Goal: Transaction & Acquisition: Complete application form

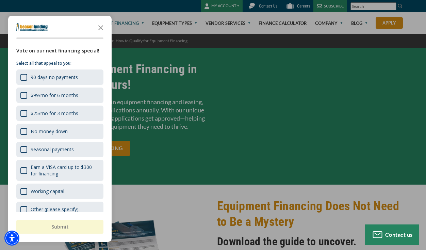
click at [189, 87] on div "button" at bounding box center [213, 125] width 426 height 250
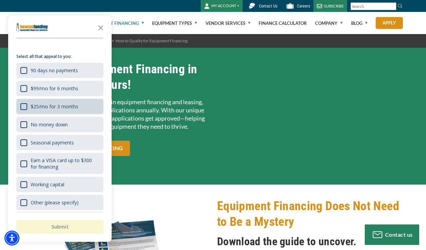
scroll to position [8, 0]
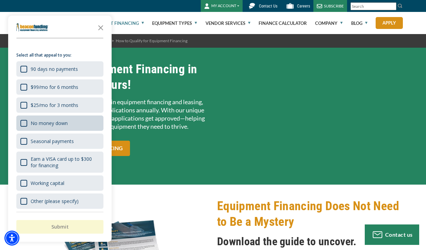
click at [75, 123] on div "No money down" at bounding box center [59, 122] width 87 height 15
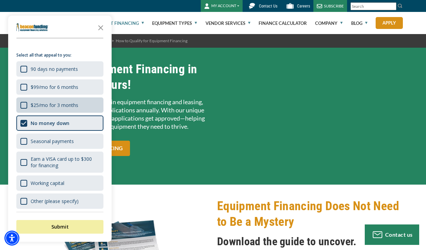
click at [74, 98] on div "$25/mo for 3 months" at bounding box center [59, 104] width 87 height 15
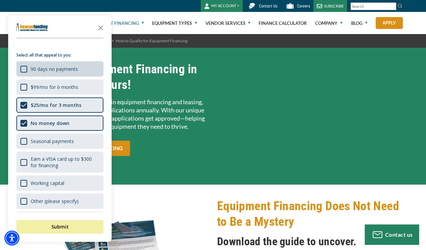
click at [68, 66] on div "90 days no payments" at bounding box center [54, 69] width 47 height 6
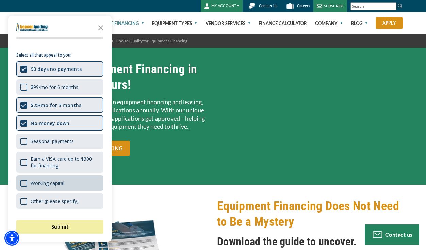
click at [75, 177] on div "Working capital" at bounding box center [59, 182] width 87 height 15
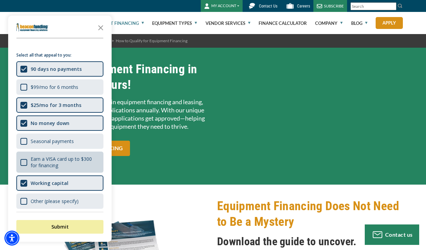
click at [67, 156] on div "Earn a VISA card up to $300 for financing" at bounding box center [65, 162] width 69 height 13
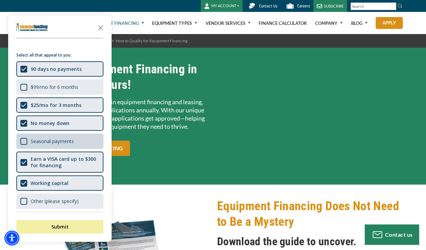
click at [68, 143] on div "Seasonal payments" at bounding box center [52, 141] width 43 height 6
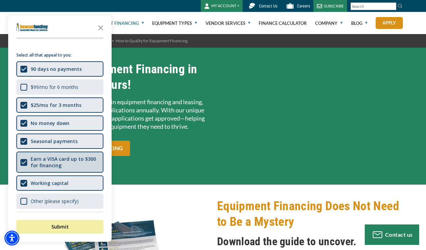
click at [70, 151] on div "Shape Earn a VISA card up to $300 for financing" at bounding box center [59, 161] width 87 height 21
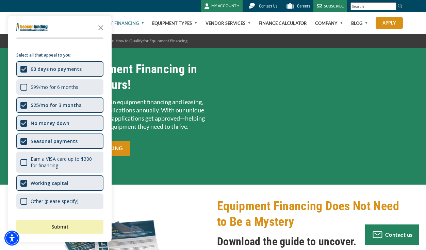
click at [73, 228] on button "Submit" at bounding box center [59, 227] width 87 height 14
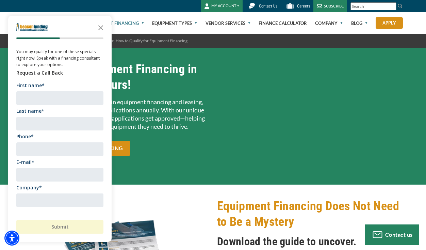
click at [101, 27] on icon "Close the survey" at bounding box center [101, 27] width 14 height 14
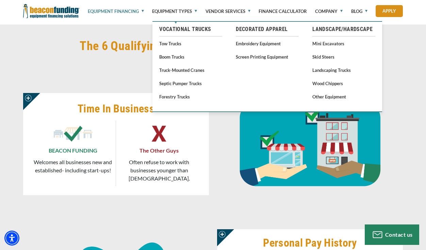
scroll to position [374, 0]
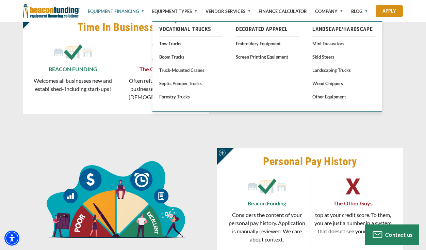
click at [116, 129] on div "Personal Pay History Beacon Funding Considers the content of your personal pay …" at bounding box center [213, 197] width 426 height 140
click at [83, 86] on p "Welcomes all businesses new and established- including start-ups!" at bounding box center [72, 85] width 79 height 16
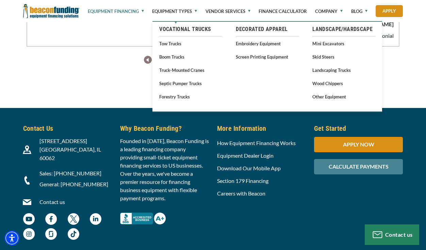
scroll to position [2115, 0]
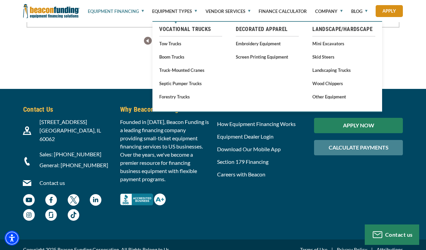
click at [339, 129] on div "APPLY NOW" at bounding box center [358, 125] width 89 height 15
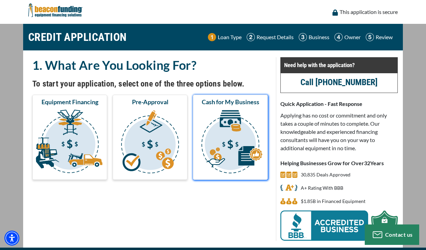
click at [221, 127] on img "submit" at bounding box center [230, 143] width 72 height 68
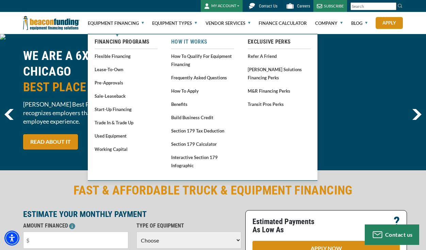
click at [199, 45] on link "How It Works" at bounding box center [202, 42] width 63 height 8
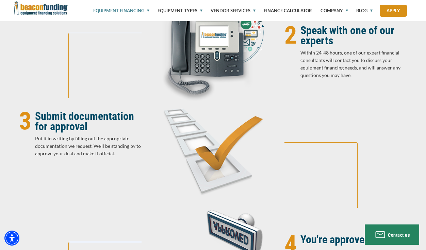
scroll to position [715, 0]
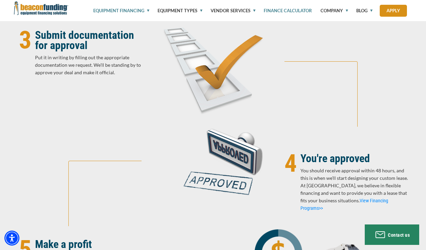
click at [298, 10] on link "Finance Calculator" at bounding box center [284, 10] width 56 height 21
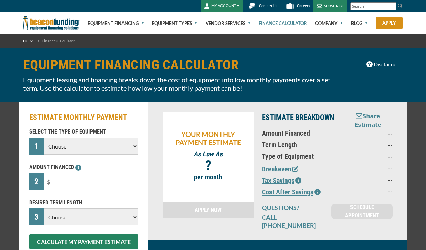
click at [98, 134] on p "SELECT THE TYPE OF EQUIPMENT" at bounding box center [83, 132] width 109 height 8
click at [98, 139] on select "Choose Backhoe Boom/Bucket Truck Chipper Commercial Mower Crane DTG/DTF Printin…" at bounding box center [91, 145] width 94 height 17
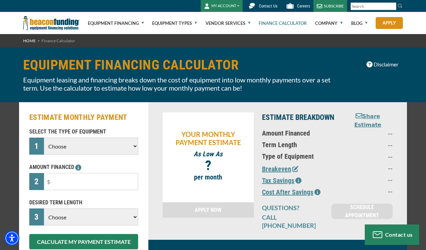
select select "13"
click at [44, 137] on select "Choose Backhoe Boom/Bucket Truck Chipper Commercial Mower Crane DTG/DTF Printin…" at bounding box center [91, 145] width 94 height 17
click at [85, 172] on div "AMOUNT FINANCED 2 Please enter the Amount Financed." at bounding box center [83, 176] width 117 height 27
click at [78, 173] on input "text" at bounding box center [91, 181] width 94 height 17
type input "$4,500"
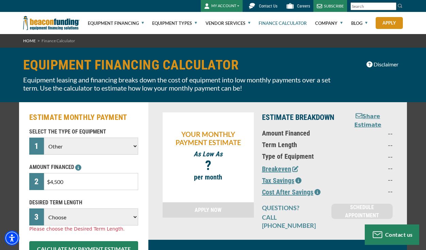
click at [171, 148] on div "YOUR MONTHLY PAYMENT ESTIMATE As Low As $ - $ ? per month" at bounding box center [208, 157] width 91 height 90
click at [71, 217] on select "Choose 36 Months 48 Months 60 Months" at bounding box center [91, 216] width 94 height 17
select select "60"
click at [44, 208] on select "Choose 36 Months 48 Months 60 Months" at bounding box center [91, 216] width 94 height 17
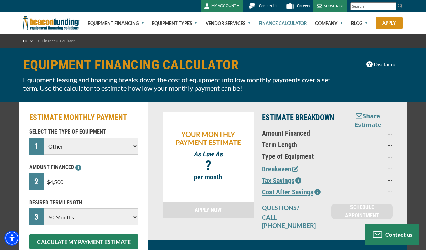
click at [290, 143] on p "Term Length" at bounding box center [298, 145] width 73 height 8
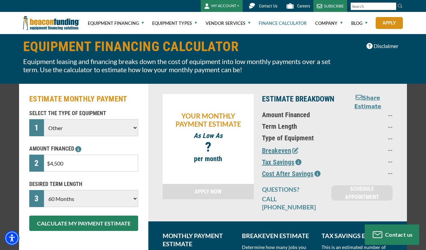
scroll to position [34, 0]
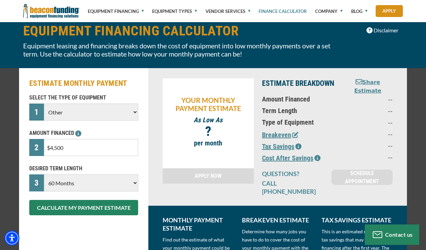
click at [276, 130] on button "Breakeven" at bounding box center [280, 135] width 36 height 10
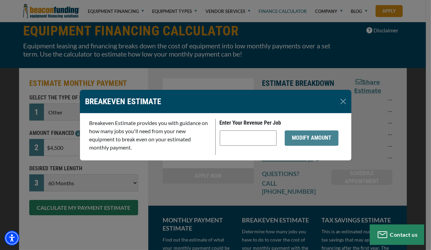
drag, startPoint x: 306, startPoint y: 131, endPoint x: 300, endPoint y: 146, distance: 15.4
click at [306, 132] on button "MODIFY AMOUNT" at bounding box center [312, 137] width 54 height 15
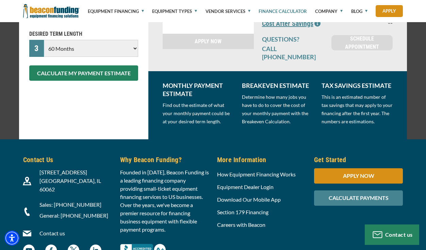
scroll to position [170, 0]
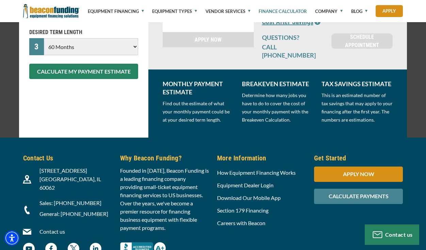
click at [65, 14] on img at bounding box center [51, 11] width 56 height 22
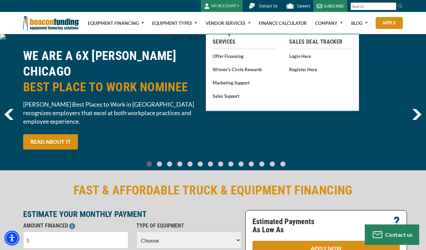
click at [229, 51] on li "Offer Financing" at bounding box center [244, 54] width 63 height 11
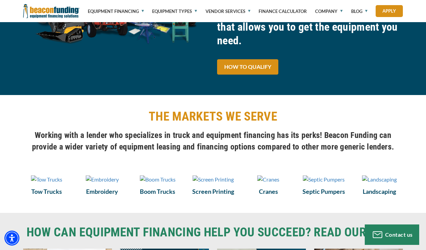
scroll to position [408, 0]
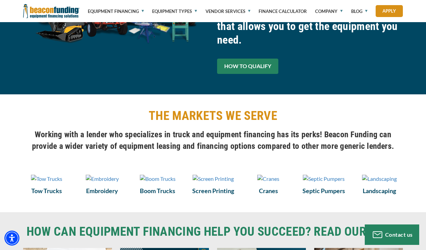
click at [221, 60] on link "HOW TO QUALIFY" at bounding box center [247, 66] width 61 height 15
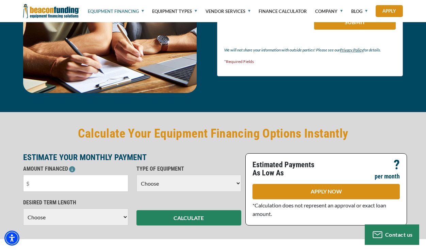
scroll to position [1565, 0]
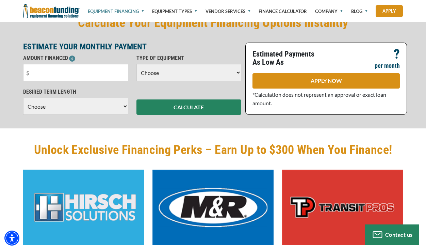
drag, startPoint x: 192, startPoint y: 70, endPoint x: 192, endPoint y: 75, distance: 4.4
click at [192, 71] on select "Choose Backhoe Boom/Bucket Truck Chipper Commercial Mower Crane DTG/DTF Printin…" at bounding box center [188, 72] width 105 height 17
select select "13"
click at [136, 64] on select "Choose Backhoe Boom/Bucket Truck Chipper Commercial Mower Crane DTG/DTF Printin…" at bounding box center [188, 72] width 105 height 17
click at [95, 108] on select "Choose 36 Months 48 Months 60 Months" at bounding box center [75, 106] width 105 height 17
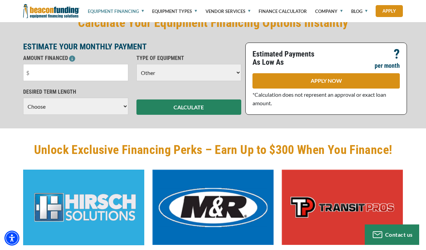
select select "48"
click at [23, 105] on select "Choose 36 Months 48 Months 60 Months" at bounding box center [75, 106] width 105 height 17
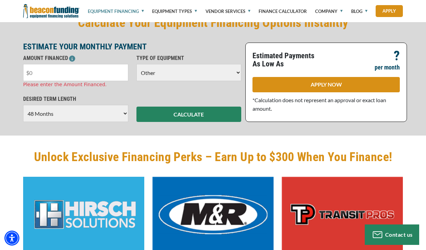
click at [78, 74] on input "text" at bounding box center [75, 72] width 105 height 17
type input "$4,500"
click at [104, 88] on div "ESTIMATE YOUR MONTHLY PAYMENT AMOUNT FINANCED $4,500 Please enter the Amount Fi…" at bounding box center [132, 82] width 226 height 79
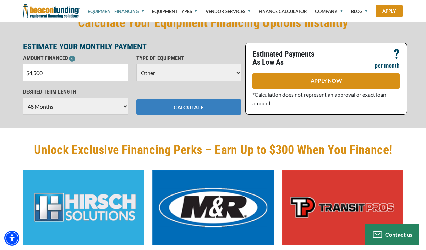
click at [171, 106] on button "CALCULATE" at bounding box center [188, 106] width 105 height 15
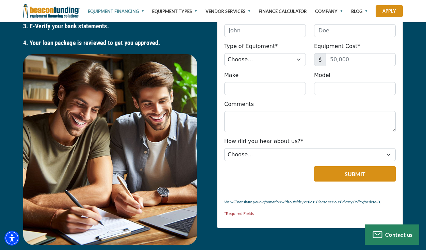
scroll to position [1293, 0]
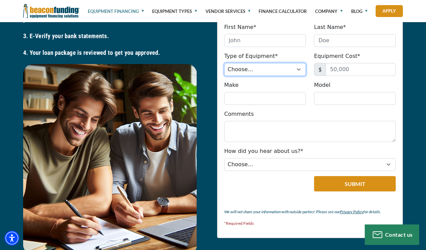
click at [263, 64] on select "Choose... Backhoe Boom/Bucket Truck Chipper Commercial Mower Crane DTG/DTF Prin…" at bounding box center [265, 69] width 82 height 13
select select "13"
click at [224, 63] on select "Choose... Backhoe Boom/Bucket Truck Chipper Commercial Mower Crane DTG/DTF Prin…" at bounding box center [265, 69] width 82 height 13
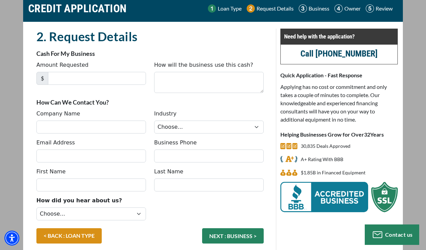
scroll to position [61, 0]
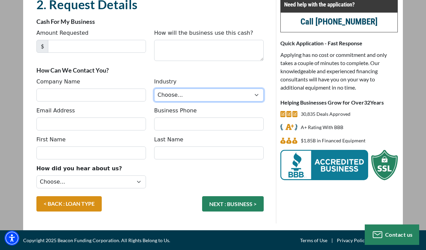
click at [176, 100] on select "Choose... Towing Landscape/Hardscape Decorated Apparel Septic Light Constructio…" at bounding box center [209, 94] width 110 height 13
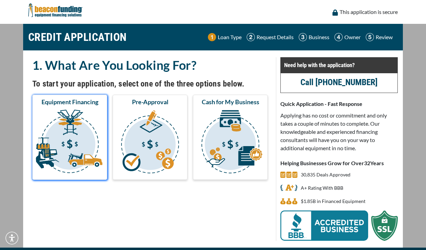
click at [56, 121] on img "submit" at bounding box center [70, 143] width 72 height 68
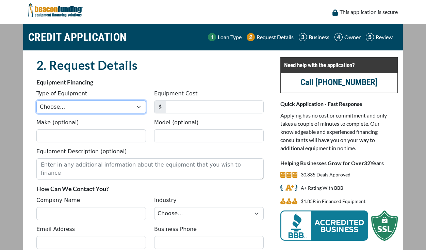
click at [99, 109] on select "Choose... Backhoe Boom/Bucket Truck Chipper Commercial Mower Crane DTG/DTF Prin…" at bounding box center [91, 106] width 110 height 13
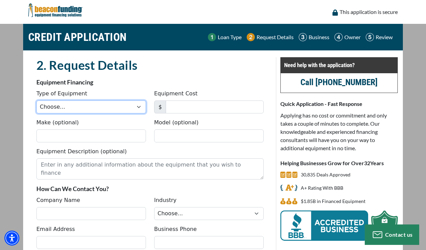
select select "13"
click at [36, 100] on select "Choose... Backhoe Boom/Bucket Truck Chipper Commercial Mower Crane DTG/DTF Prin…" at bounding box center [91, 106] width 110 height 13
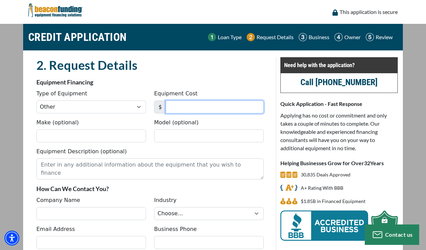
click at [181, 101] on input "Equipment Cost" at bounding box center [215, 106] width 98 height 13
type input "4,750"
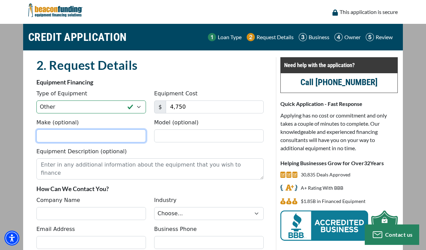
click at [117, 138] on input "Make (optional)" at bounding box center [91, 135] width 110 height 13
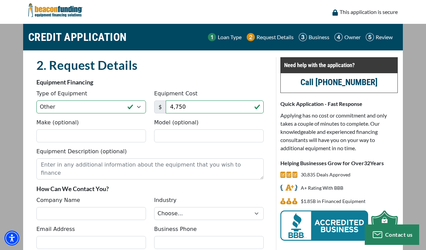
click at [118, 156] on div "Equipment Description (optional)" at bounding box center [149, 163] width 235 height 32
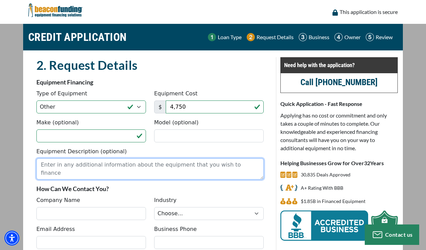
click at [118, 168] on textarea "Equipment Description (optional)" at bounding box center [149, 168] width 227 height 21
type textarea "Electronic server components and digital infrastructure"
